Goal: Task Accomplishment & Management: Complete application form

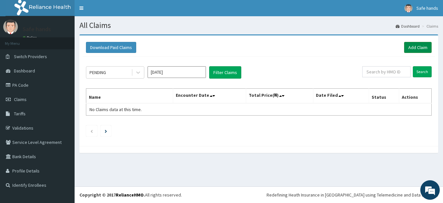
click at [422, 49] on link "Add Claim" at bounding box center [418, 47] width 28 height 11
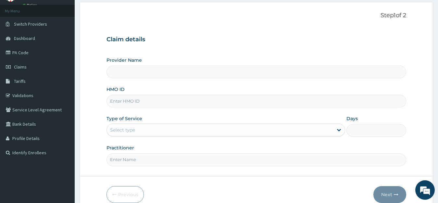
scroll to position [64, 0]
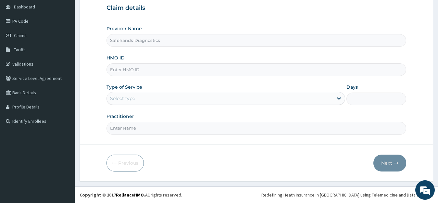
type input "Safehands Diagnostics"
click at [131, 70] on input "HMO ID" at bounding box center [256, 69] width 300 height 13
type input "TCE/10159/A"
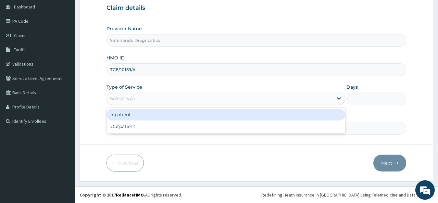
click at [124, 99] on div "Select type" at bounding box center [122, 98] width 25 height 6
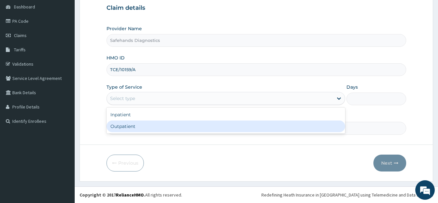
click at [119, 127] on div "Outpatient" at bounding box center [225, 126] width 239 height 12
type input "1"
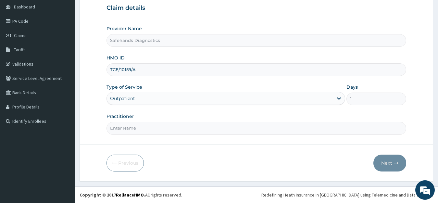
click at [116, 128] on input "Practitioner" at bounding box center [256, 128] width 300 height 13
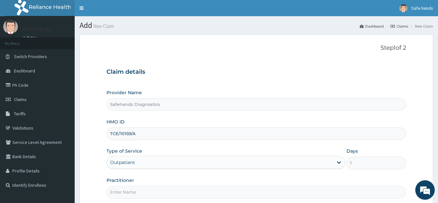
scroll to position [64, 0]
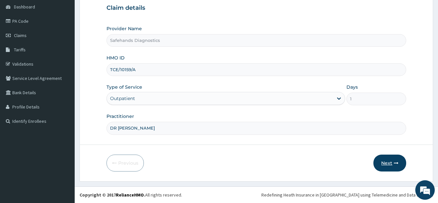
type input "DR [PERSON_NAME]"
click at [385, 161] on button "Next" at bounding box center [389, 162] width 33 height 17
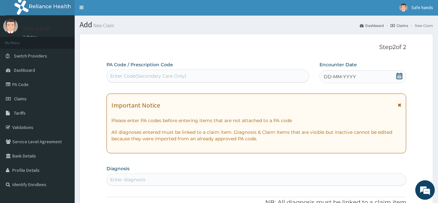
scroll to position [0, 0]
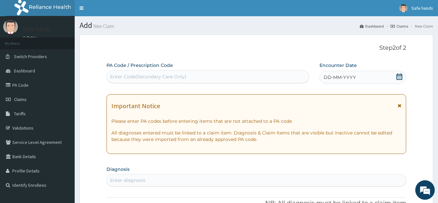
click at [139, 77] on div "Enter Code(Secondary Care Only)" at bounding box center [148, 76] width 76 height 6
paste input "INYANG VICTOR EDET"
type input "INYANG VICTOR EDET"
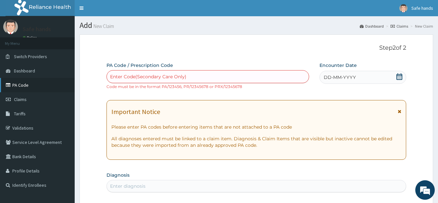
click at [29, 86] on link "PA Code" at bounding box center [37, 85] width 75 height 14
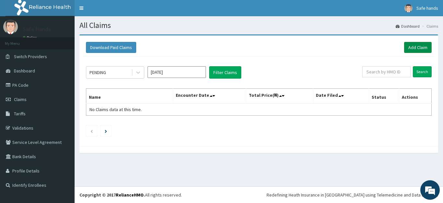
click at [412, 45] on link "Add Claim" at bounding box center [418, 47] width 28 height 11
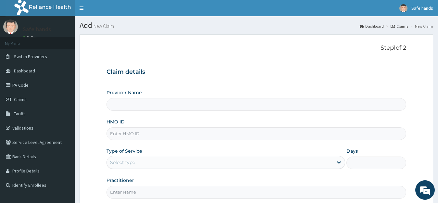
type input "Safehands Diagnostics"
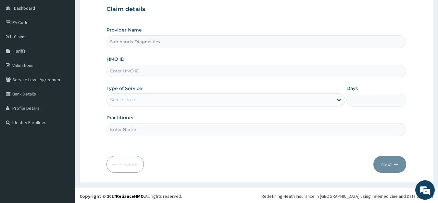
scroll to position [64, 0]
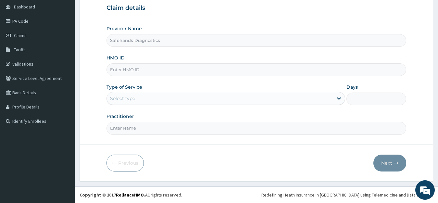
click at [116, 71] on input "HMO ID" at bounding box center [256, 69] width 300 height 13
type input "TCE/10159/A"
click at [340, 99] on icon at bounding box center [338, 98] width 6 height 6
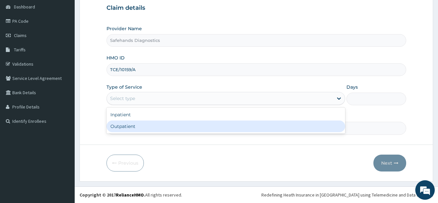
click at [129, 128] on div "Outpatient" at bounding box center [225, 126] width 239 height 12
type input "1"
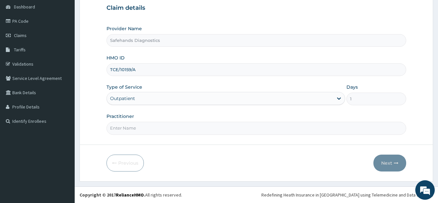
click at [128, 130] on input "Practitioner" at bounding box center [256, 128] width 300 height 13
type input "DR [PERSON_NAME]"
click at [385, 164] on button "Next" at bounding box center [389, 162] width 33 height 17
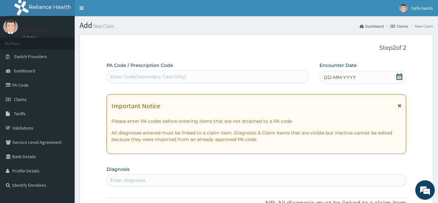
click at [126, 74] on div "Enter Code(Secondary Care Only)" at bounding box center [148, 76] width 76 height 6
click at [116, 75] on div "Enter Code(Secondary Care Only)" at bounding box center [148, 76] width 76 height 6
paste input "PA/049D73"
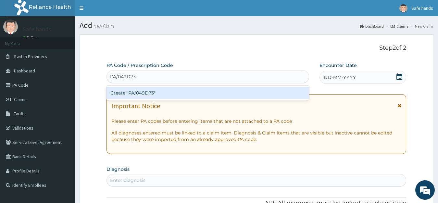
type input "PA/049D73"
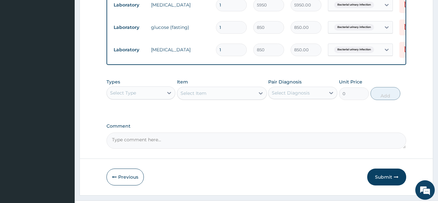
scroll to position [284, 0]
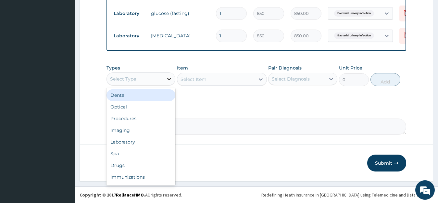
click at [169, 80] on icon at bounding box center [169, 79] width 6 height 6
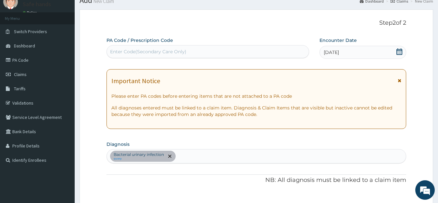
scroll to position [0, 0]
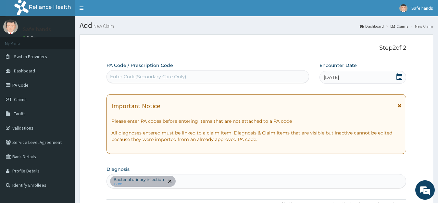
click at [127, 75] on div "Enter Code(Secondary Care Only)" at bounding box center [148, 76] width 76 height 6
paste input "PA/049D73"
type input "PA/049D73"
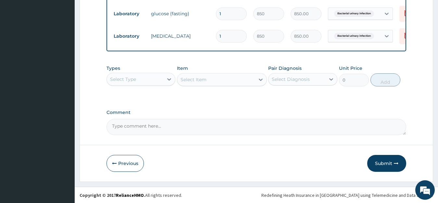
scroll to position [284, 0]
click at [390, 163] on button "Submit" at bounding box center [386, 162] width 39 height 17
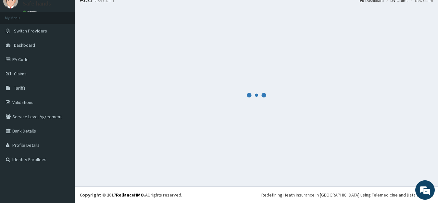
scroll to position [26, 0]
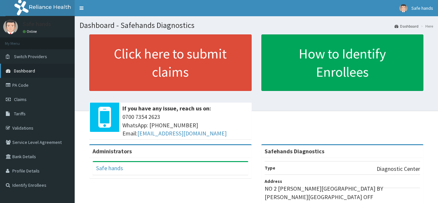
click at [25, 70] on span "Dashboard" at bounding box center [24, 71] width 21 height 6
click at [18, 99] on span "Claims" at bounding box center [20, 99] width 13 height 6
click at [17, 98] on span "Claims" at bounding box center [20, 99] width 13 height 6
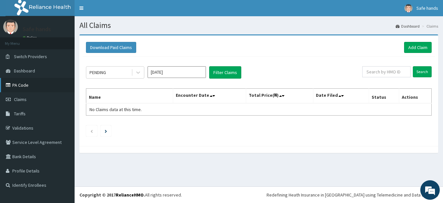
click at [20, 82] on link "PA Code" at bounding box center [37, 85] width 75 height 14
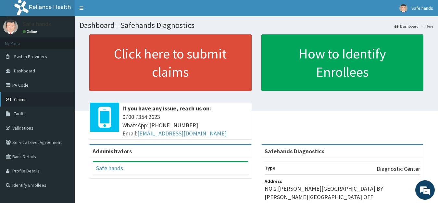
click at [20, 100] on span "Claims" at bounding box center [20, 99] width 13 height 6
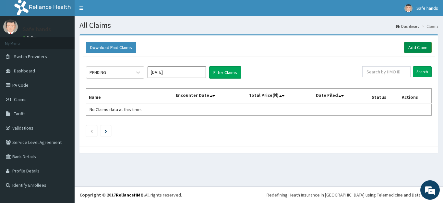
click at [413, 45] on link "Add Claim" at bounding box center [418, 47] width 28 height 11
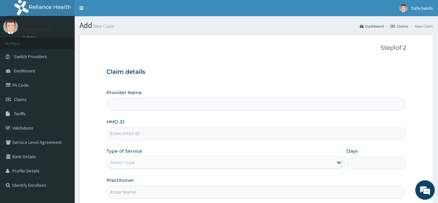
type input "Safehands Diagnostics"
click at [119, 135] on input "HMO ID" at bounding box center [256, 133] width 300 height 13
type input "TCE/10159/A"
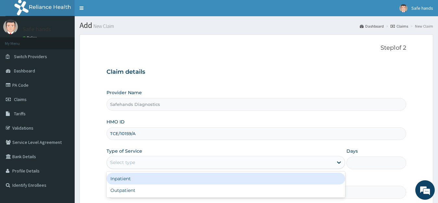
click at [125, 164] on div "Select type" at bounding box center [122, 162] width 25 height 6
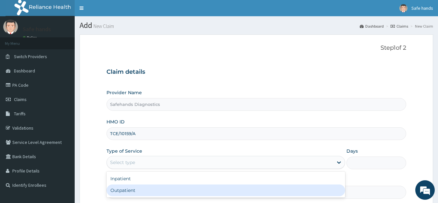
click at [119, 192] on div "Outpatient" at bounding box center [225, 190] width 239 height 12
type input "1"
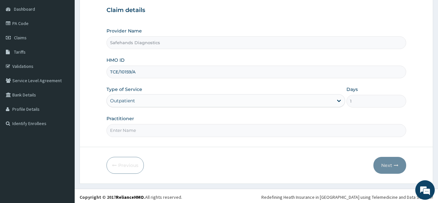
scroll to position [64, 0]
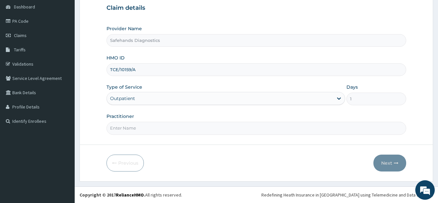
click at [126, 128] on input "Practitioner" at bounding box center [256, 128] width 300 height 13
type input "DR UWE"
click at [383, 162] on button "Next" at bounding box center [389, 162] width 33 height 17
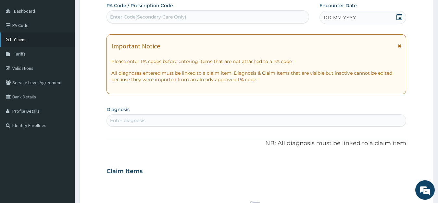
scroll to position [0, 0]
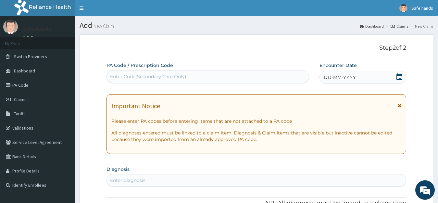
click at [120, 74] on div "Enter Code(Secondary Care Only)" at bounding box center [148, 76] width 76 height 6
paste input "PA/049D73"
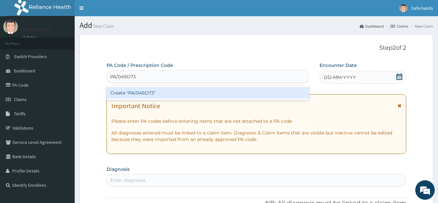
type input "PA/049D73"
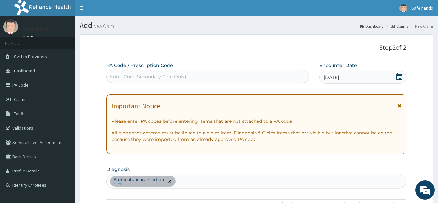
click at [118, 78] on div "Enter Code(Secondary Care Only)" at bounding box center [148, 76] width 76 height 6
paste input "PA/049D73"
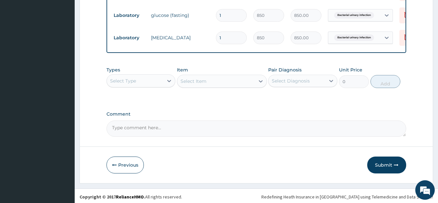
scroll to position [284, 0]
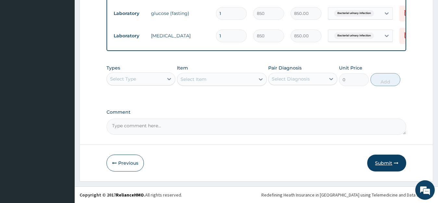
type input "PA/049D73"
click at [384, 165] on button "Submit" at bounding box center [386, 162] width 39 height 17
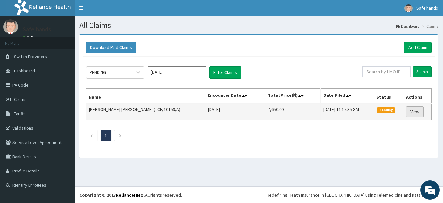
click at [411, 110] on link "View" at bounding box center [415, 111] width 18 height 11
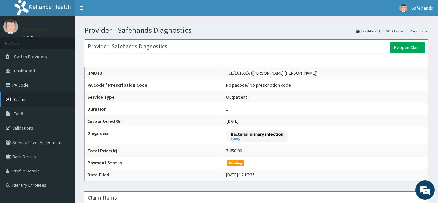
click at [19, 99] on span "Claims" at bounding box center [20, 99] width 13 height 6
